Goal: Check status

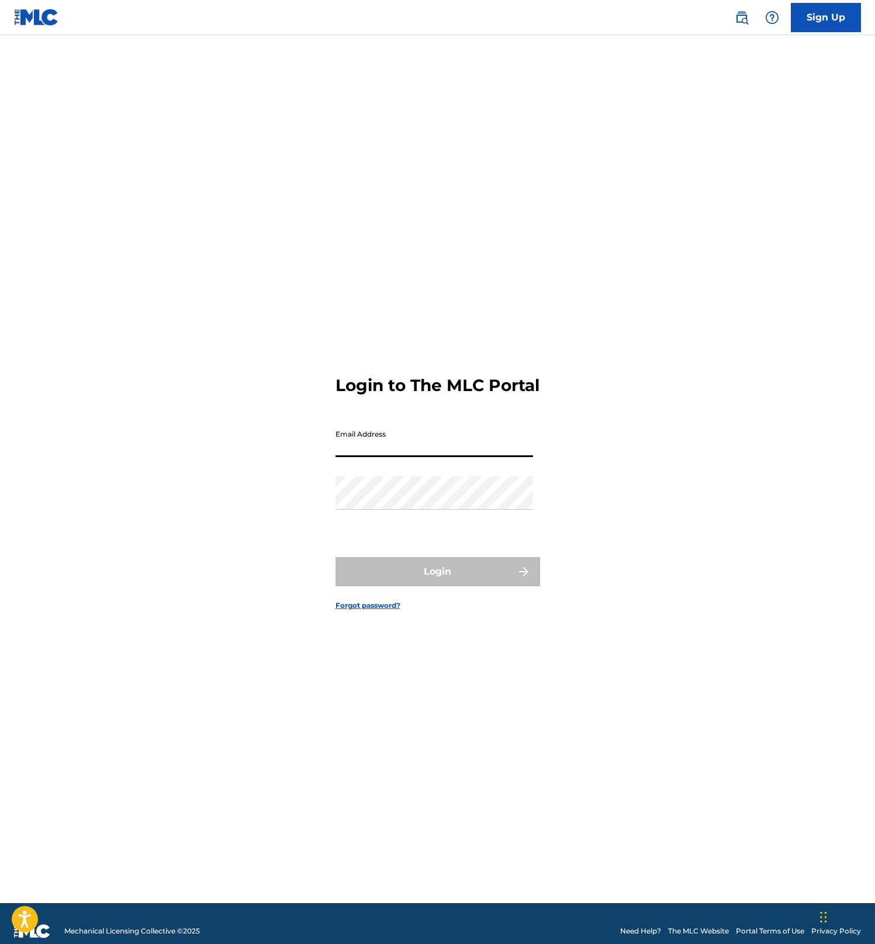
type input "[EMAIL_ADDRESS][DOMAIN_NAME]"
click at [437, 582] on button "Login" at bounding box center [438, 571] width 205 height 29
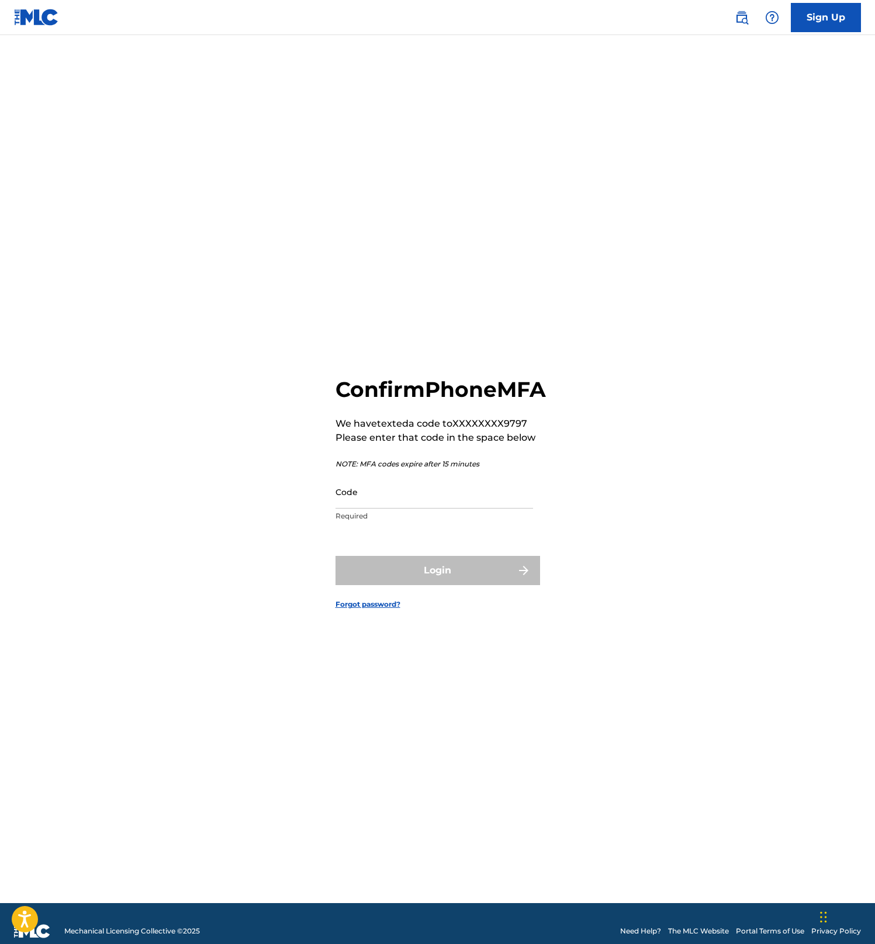
click at [381, 502] on input "Code" at bounding box center [435, 491] width 198 height 33
click at [362, 499] on input "Code" at bounding box center [435, 491] width 198 height 33
type input "322921"
click at [474, 585] on button "Login" at bounding box center [438, 570] width 205 height 29
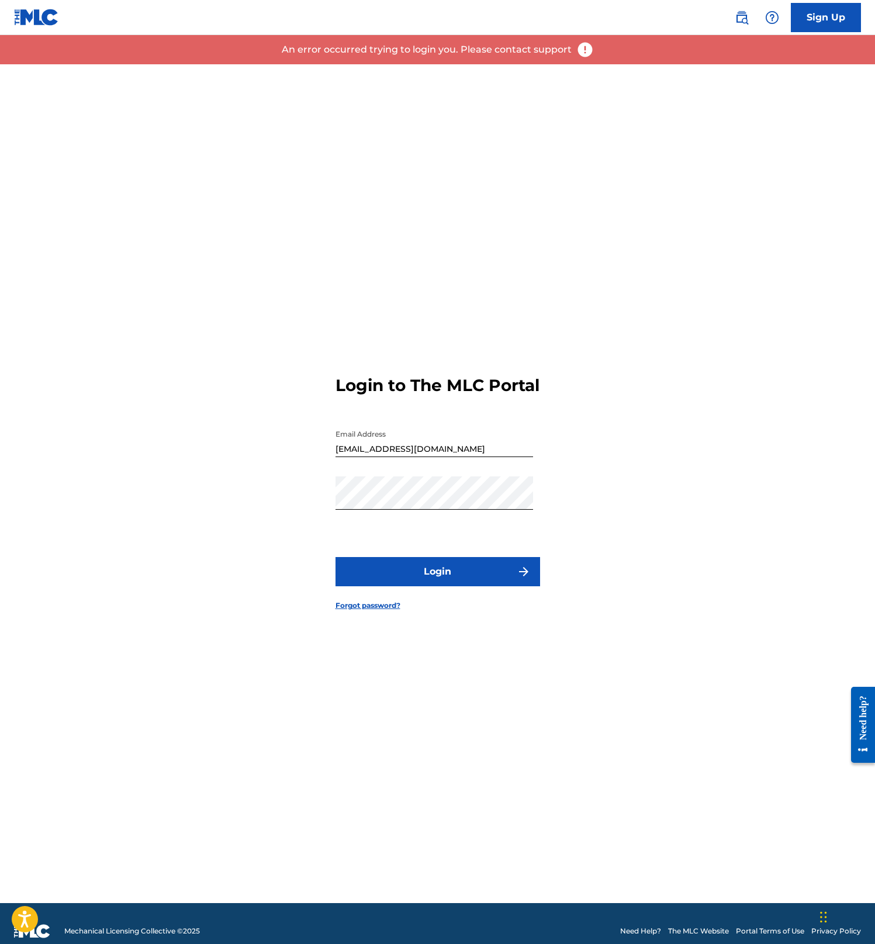
click at [686, 555] on div "Login to The MLC Portal Email Address [EMAIL_ADDRESS][DOMAIN_NAME] Password Log…" at bounding box center [438, 483] width 819 height 839
click at [448, 581] on button "Login" at bounding box center [438, 571] width 205 height 29
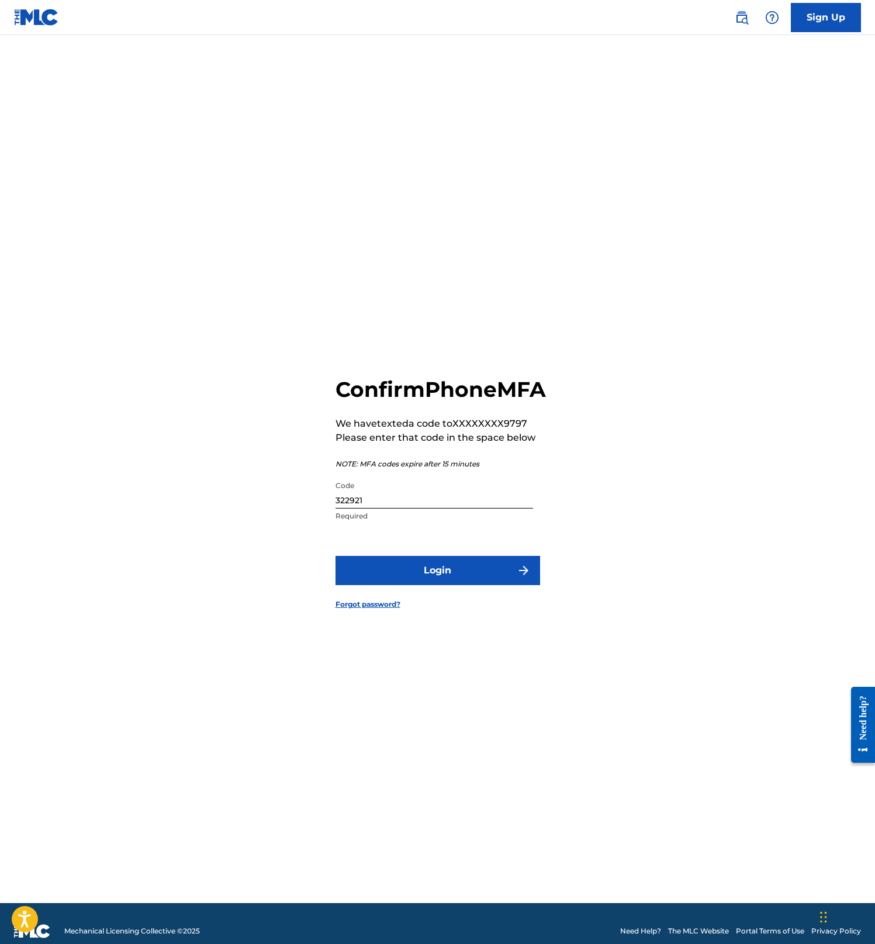
click at [387, 509] on input "322921" at bounding box center [435, 491] width 198 height 33
type input "675859"
click at [454, 585] on button "Login" at bounding box center [438, 570] width 205 height 29
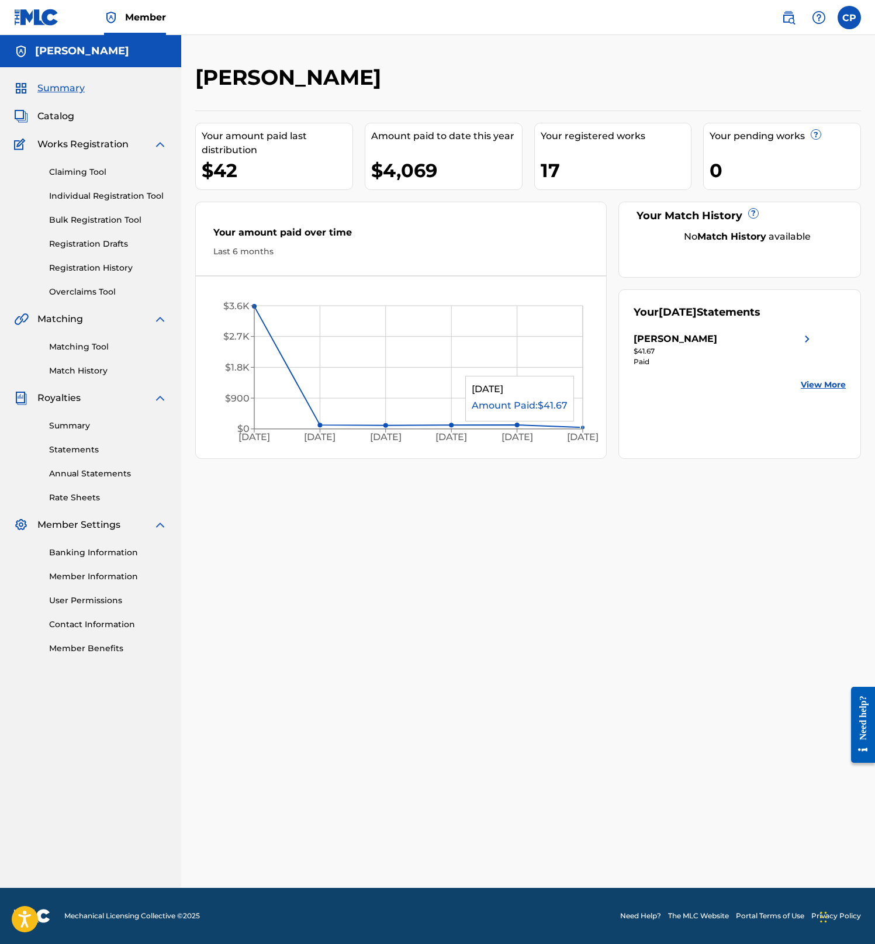
click at [581, 427] on circle at bounding box center [583, 427] width 5 height 5
click at [825, 384] on link "View More" at bounding box center [823, 385] width 45 height 12
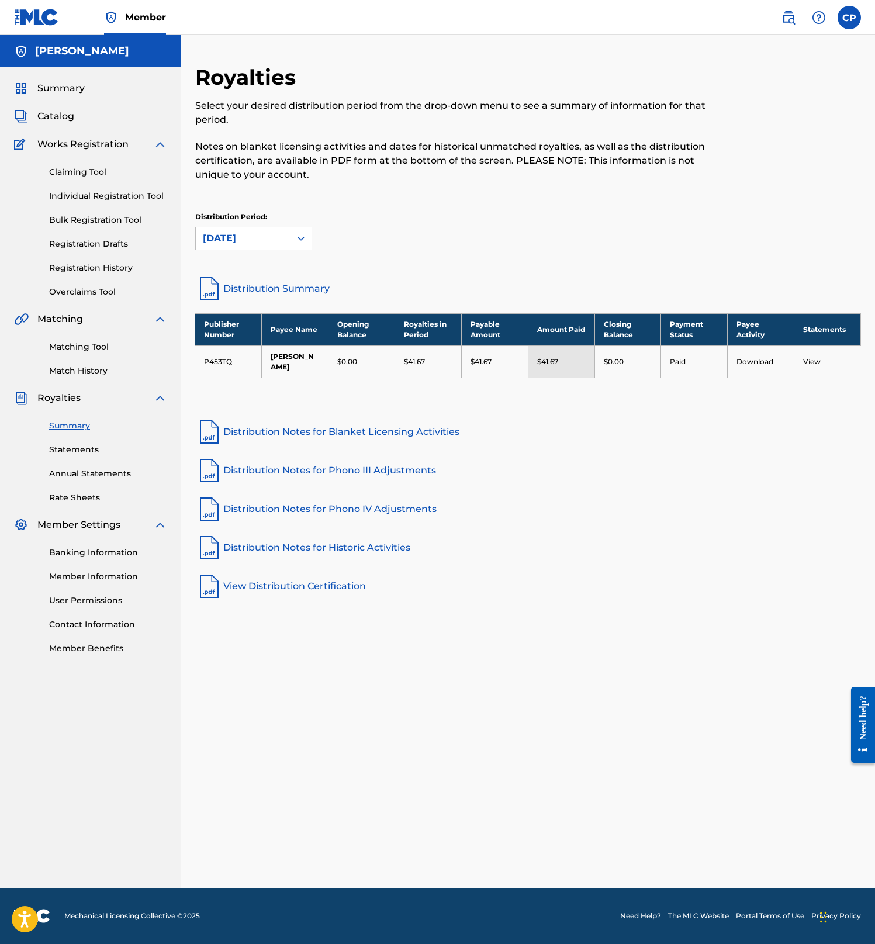
click at [270, 290] on link "Distribution Summary" at bounding box center [528, 289] width 666 height 28
